Goal: Task Accomplishment & Management: Complete application form

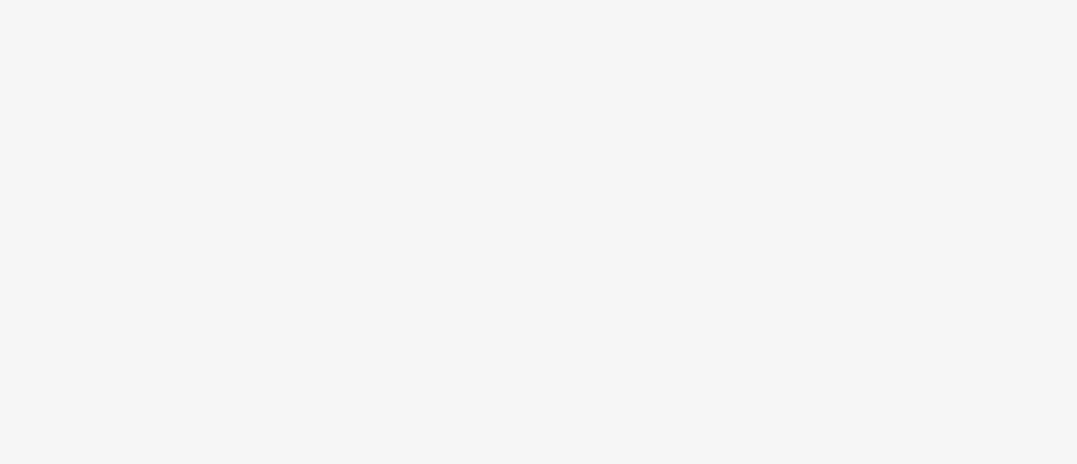
click at [901, 27] on body at bounding box center [538, 232] width 1077 height 464
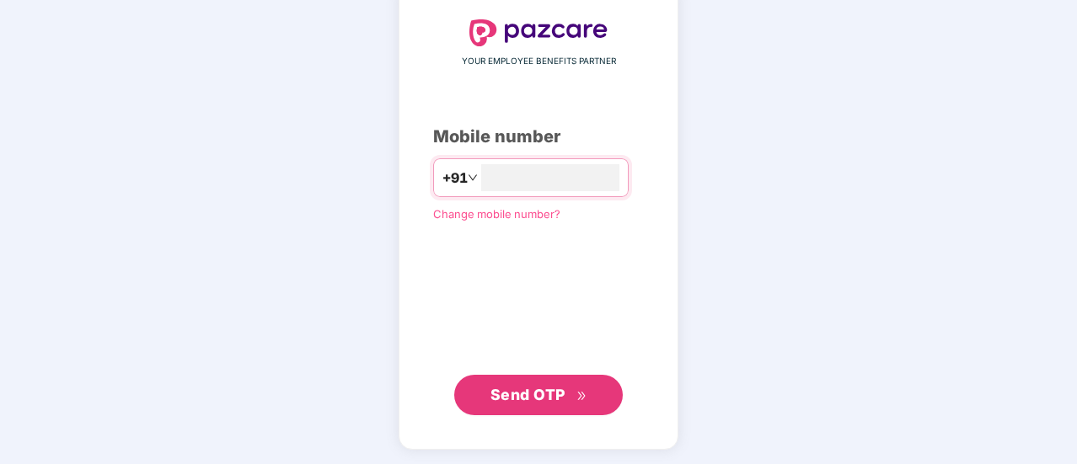
type input "**********"
click at [566, 383] on span "Send OTP" at bounding box center [539, 395] width 97 height 24
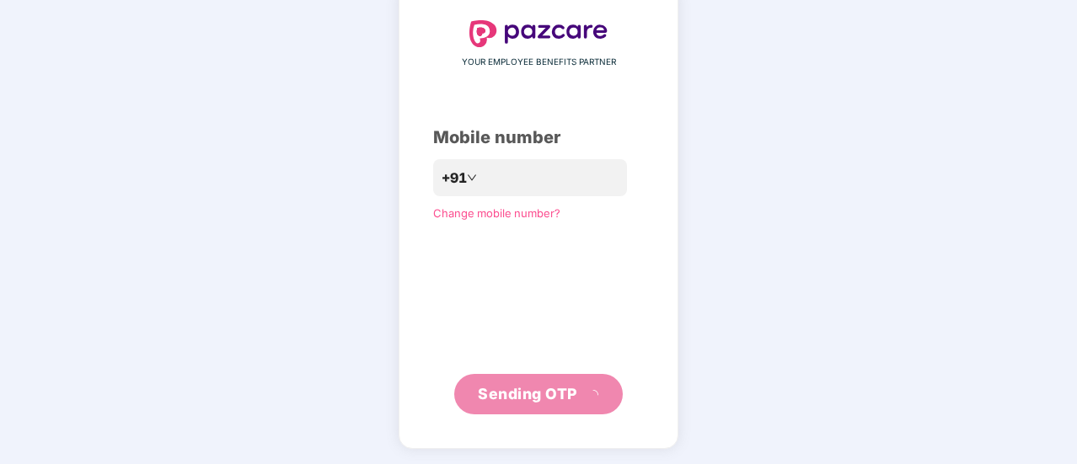
scroll to position [84, 0]
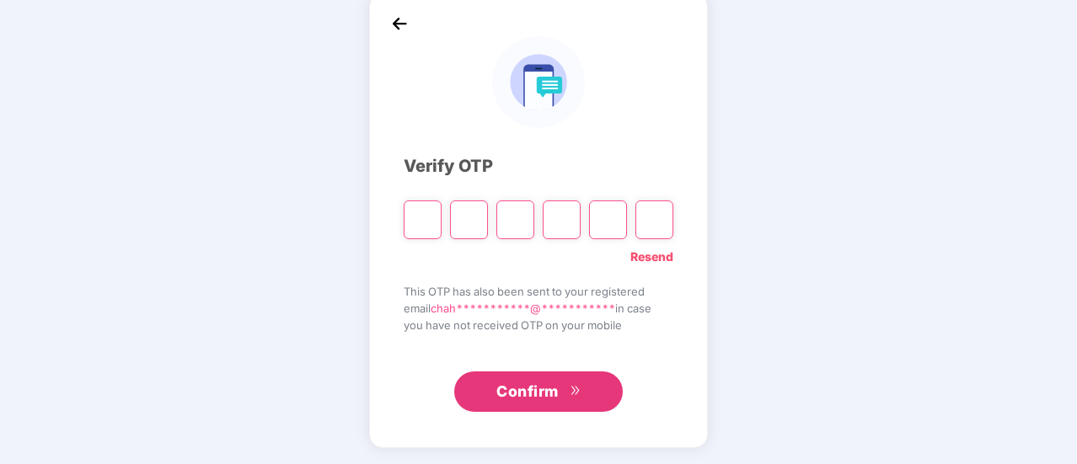
type input "*"
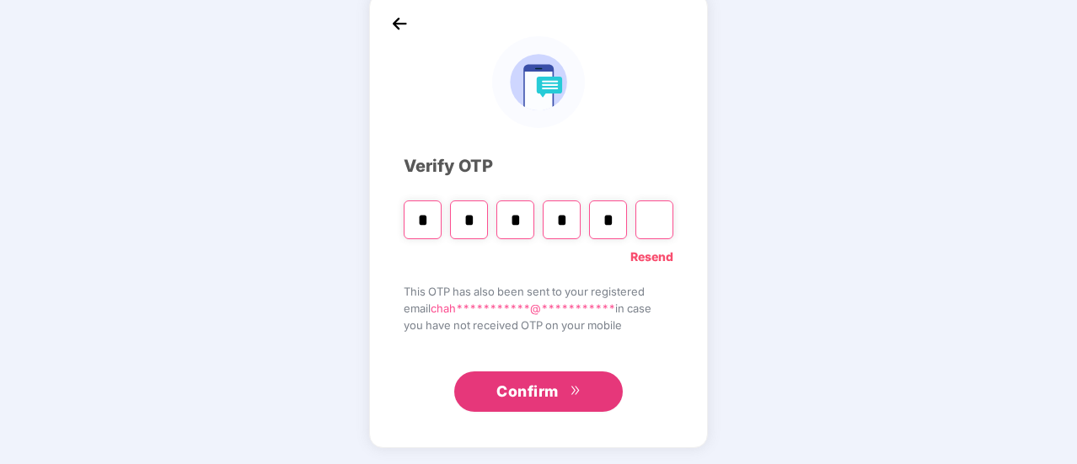
type input "*"
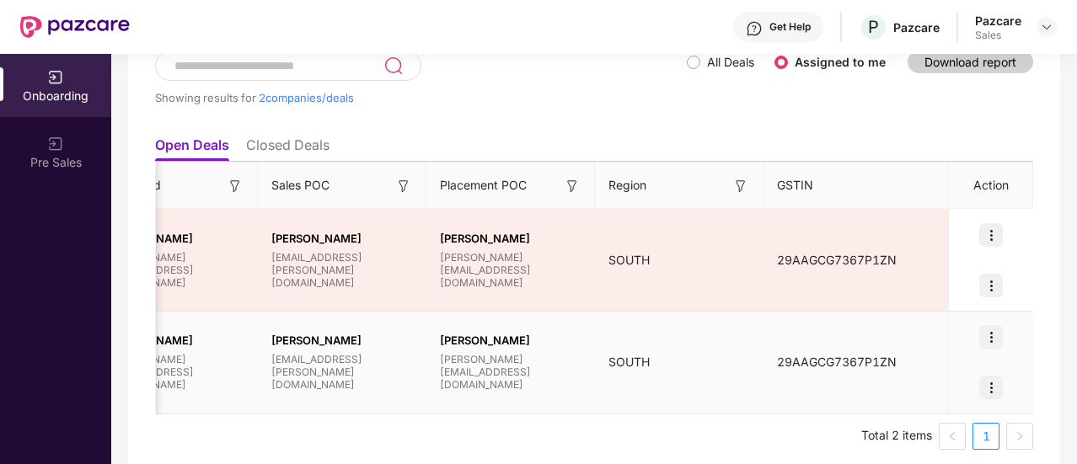
scroll to position [0, 2]
